Goal: Information Seeking & Learning: Learn about a topic

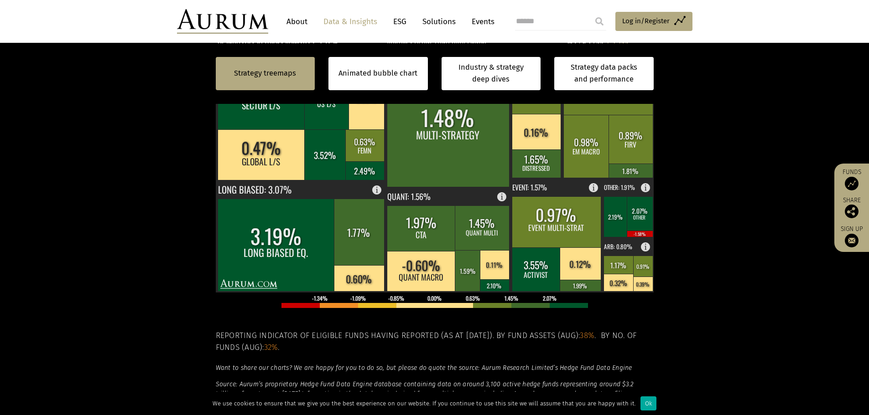
scroll to position [228, 0]
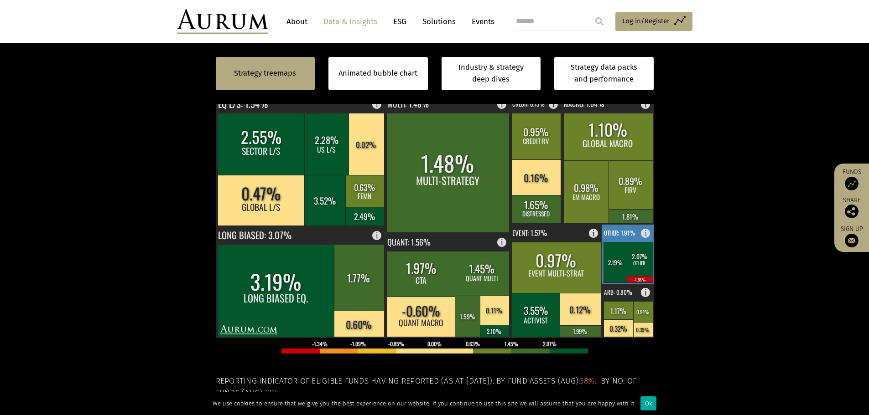
click at [637, 264] on rect at bounding box center [639, 259] width 26 height 34
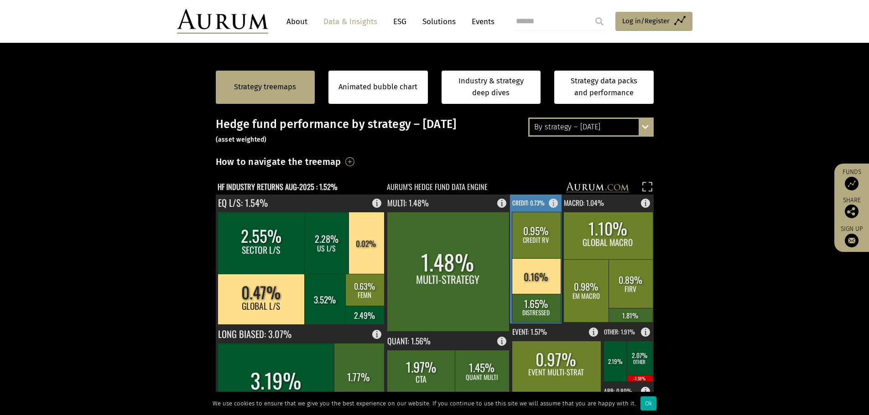
scroll to position [137, 0]
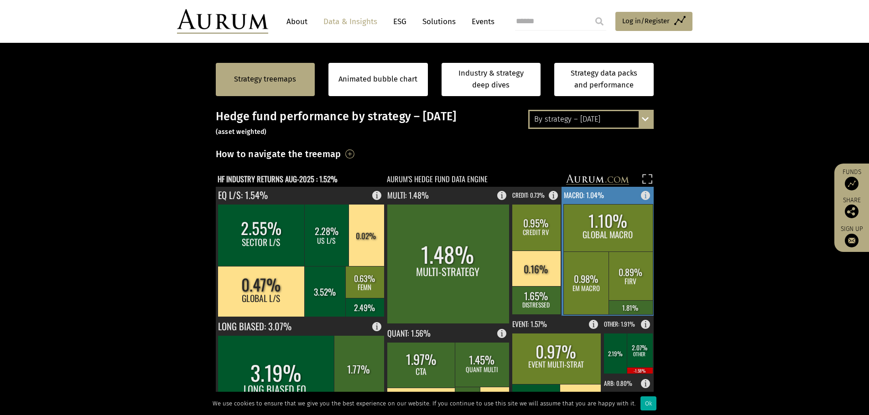
click at [638, 269] on rect at bounding box center [630, 276] width 44 height 49
